Goal: Transaction & Acquisition: Purchase product/service

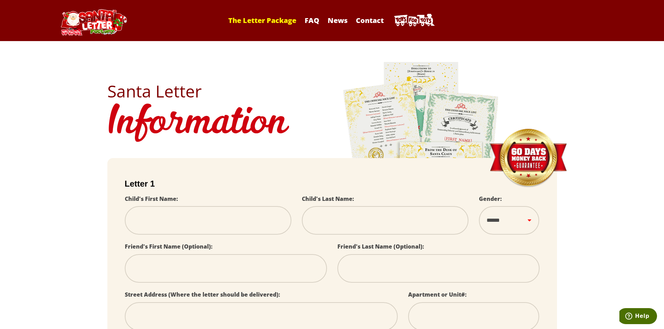
click at [262, 19] on link "The Letter Package" at bounding box center [262, 20] width 75 height 9
select select
click at [249, 20] on link "The Letter Package" at bounding box center [262, 20] width 75 height 9
select select
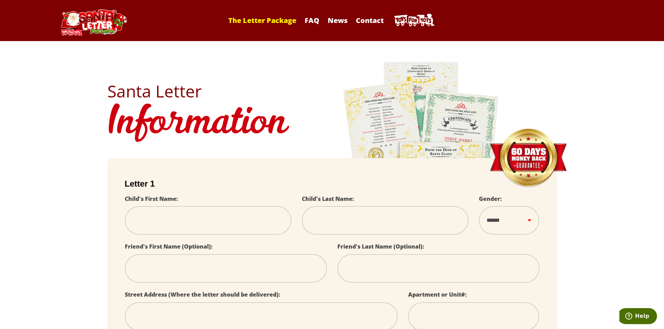
select select
